Goal: Task Accomplishment & Management: Manage account settings

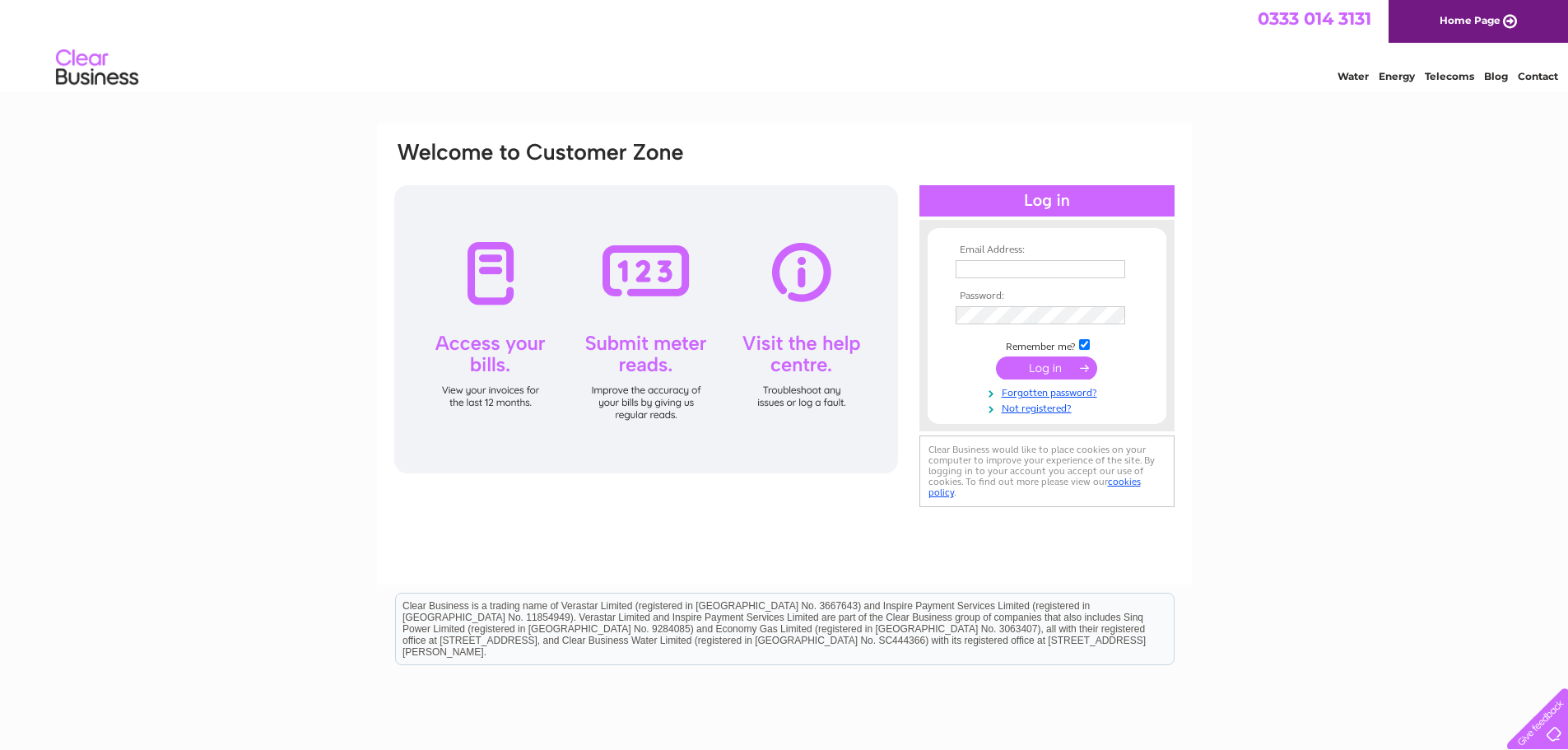
type input "Accounts@jungleproducts.co.uk"
click at [1046, 372] on input "submit" at bounding box center [1046, 367] width 101 height 23
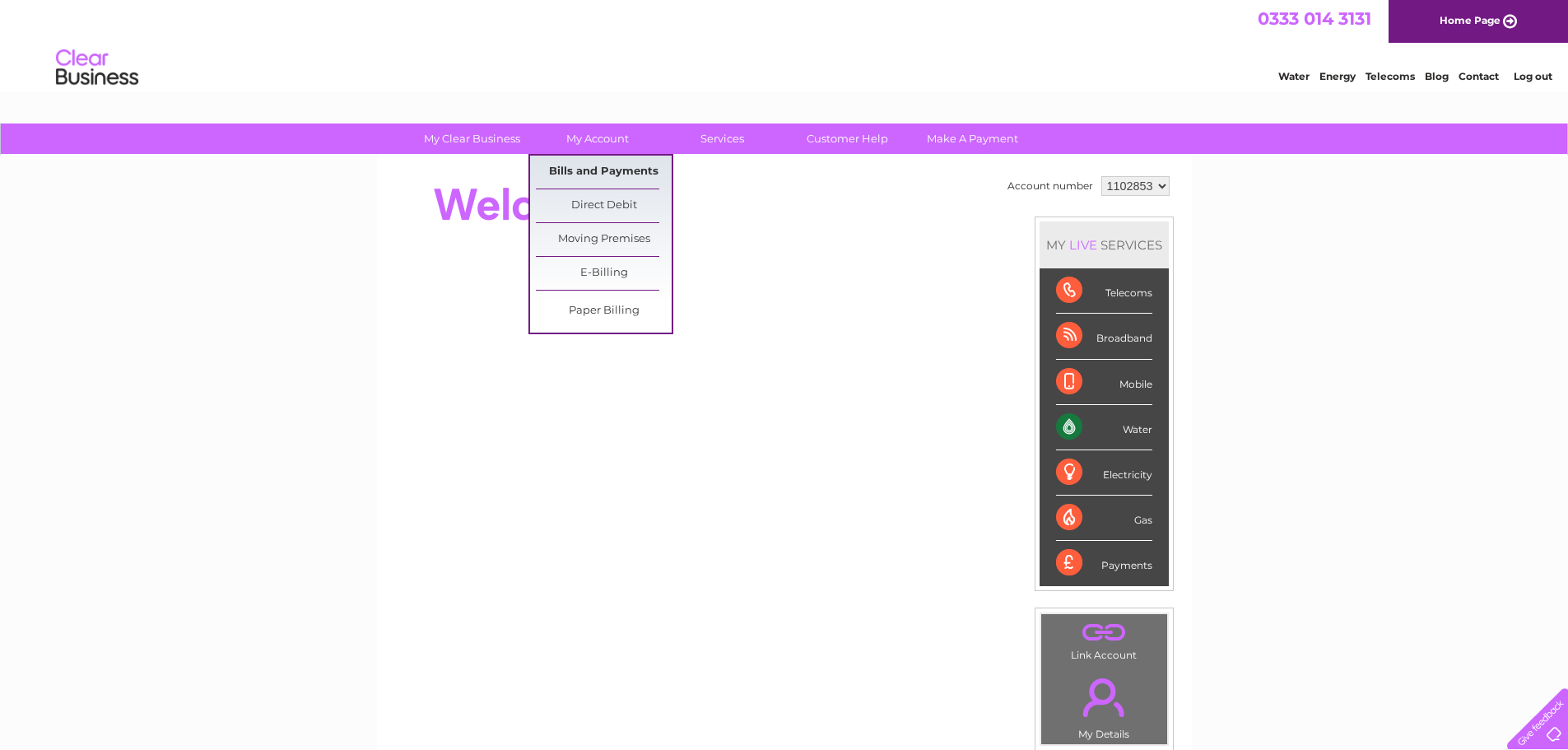
click at [584, 169] on link "Bills and Payments" at bounding box center [603, 171] width 135 height 33
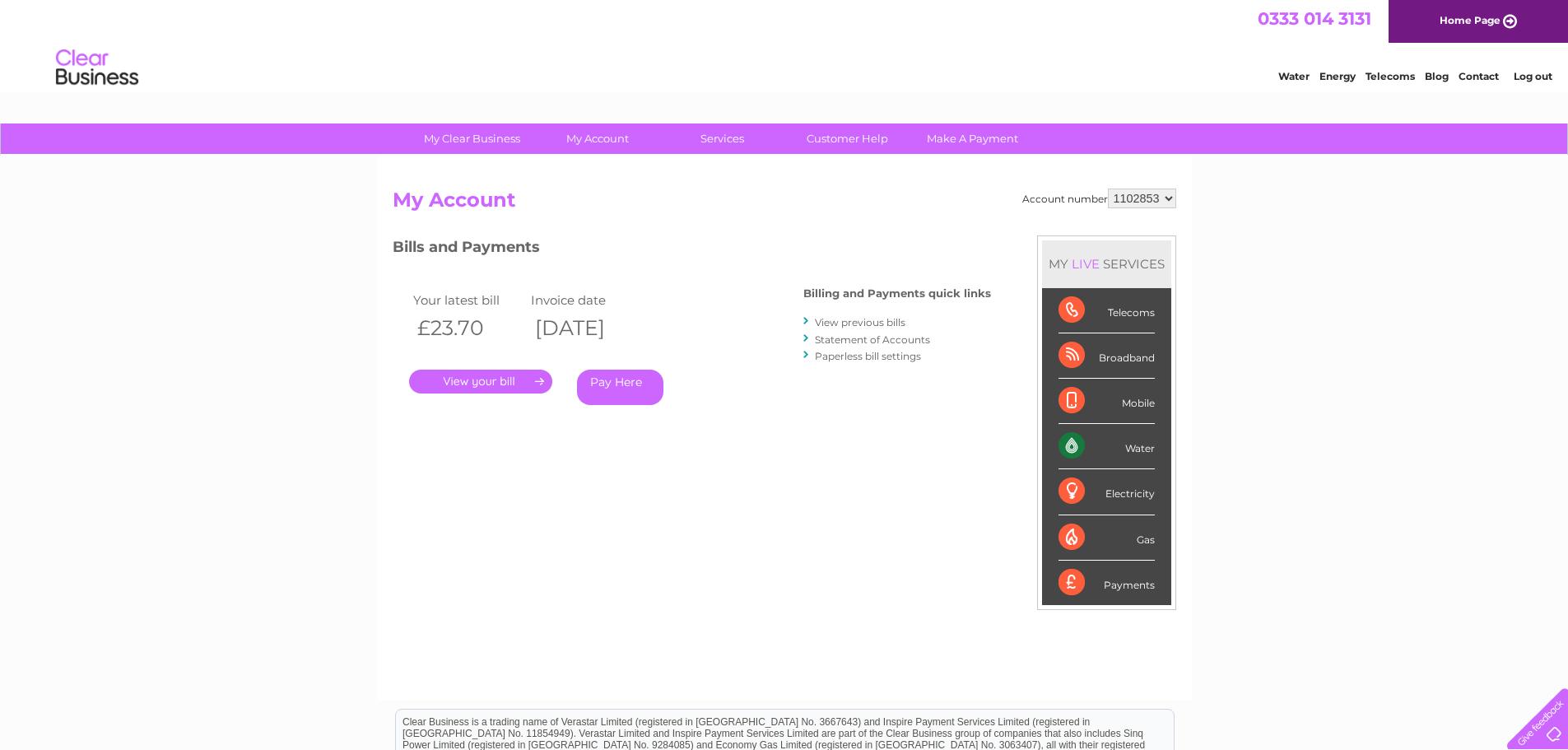
click at [490, 383] on link "." at bounding box center [480, 381] width 143 height 24
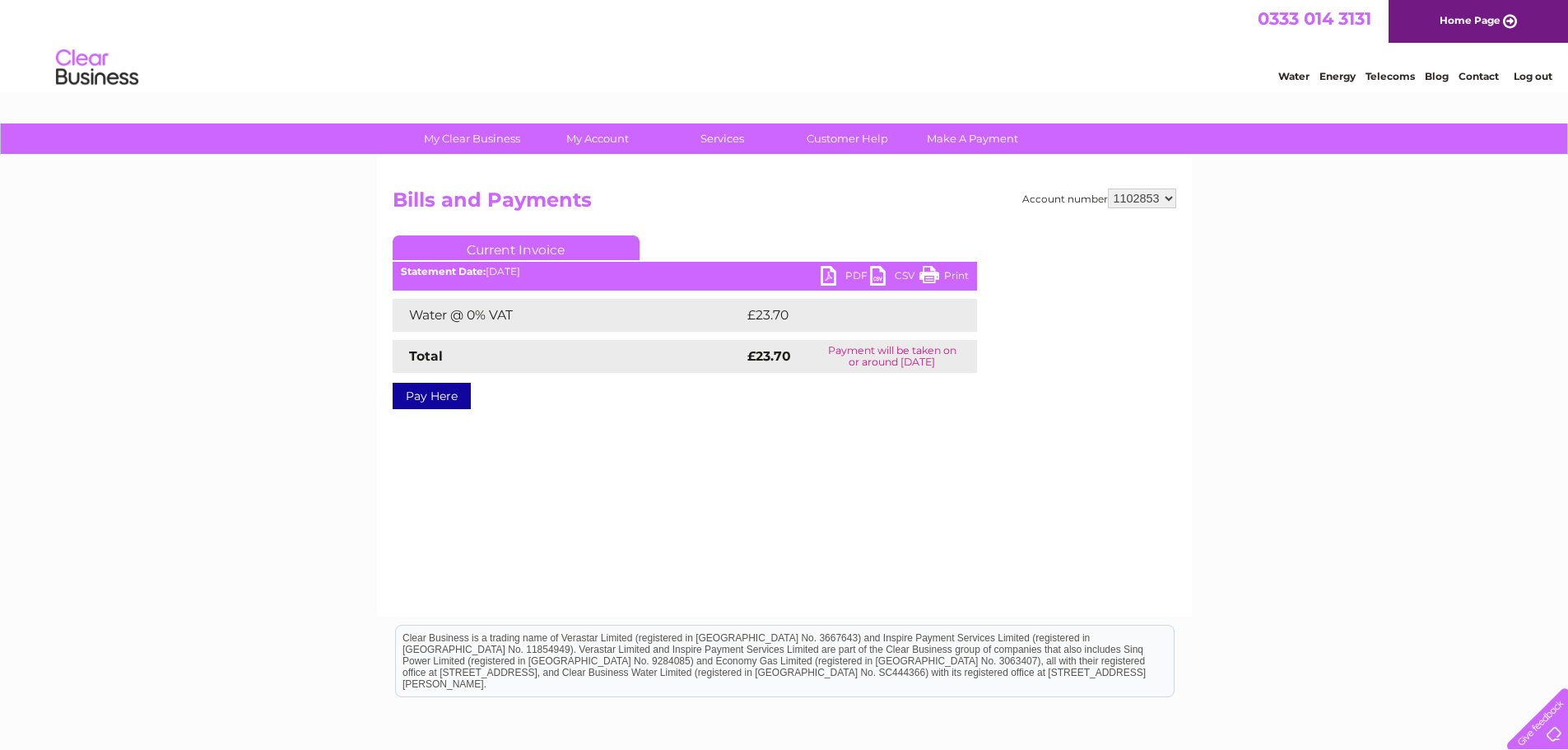
click at [836, 271] on link "PDF" at bounding box center [846, 277] width 49 height 24
click at [978, 171] on div "Account number 1102853 Bills and Payments Current Invoice PDF CSV Print £23.70" at bounding box center [784, 385] width 815 height 461
click at [830, 276] on link "PDF" at bounding box center [846, 277] width 49 height 24
